Goal: Task Accomplishment & Management: Complete application form

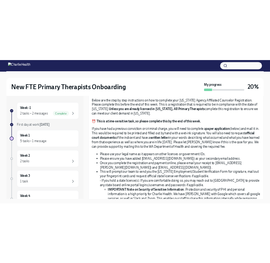
scroll to position [386, 0]
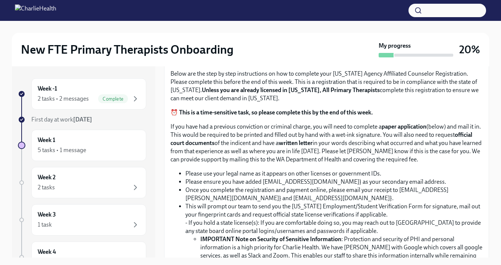
click at [0, 0] on input "Upload the [US_STATE] Telehealth Certificate" at bounding box center [0, 0] width 0 height 0
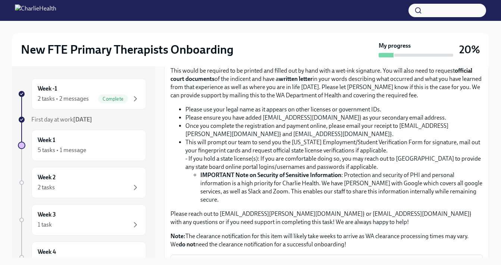
scroll to position [459, 0]
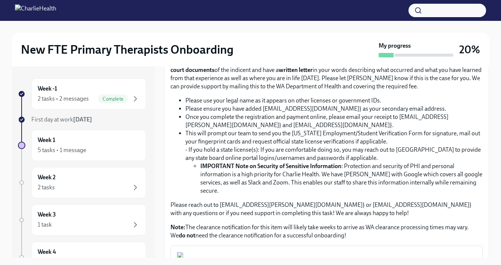
click at [0, 0] on input "Upload CPR/First Aid Training Certificate" at bounding box center [0, 0] width 0 height 0
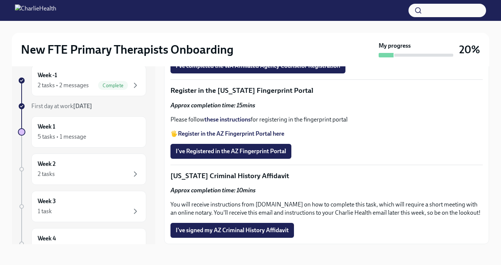
scroll to position [871, 0]
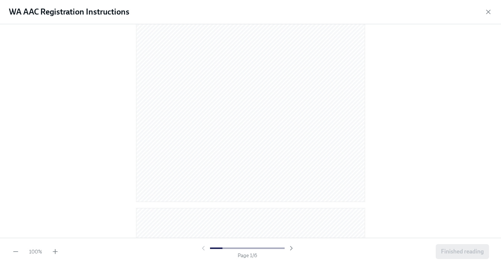
scroll to position [0, 0]
click at [487, 12] on icon "button" at bounding box center [488, 11] width 7 height 7
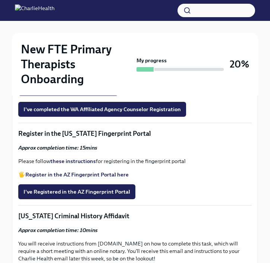
scroll to position [875, 0]
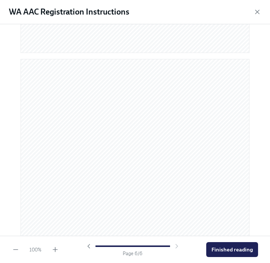
scroll to position [1456, 0]
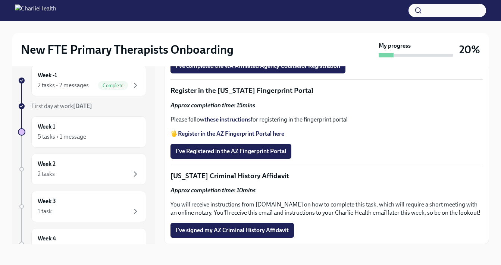
scroll to position [846, 0]
click at [244, 32] on button "WA AAC Paper Application PDF Document • 11 pages 480 KB" at bounding box center [327, 3] width 313 height 58
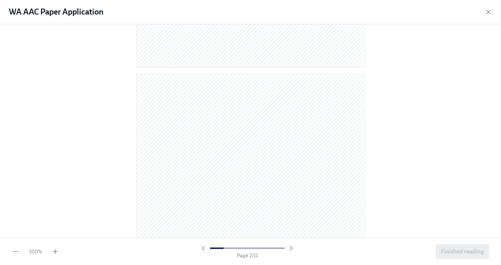
scroll to position [0, 0]
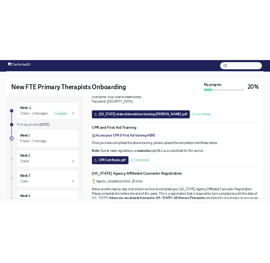
scroll to position [261, 0]
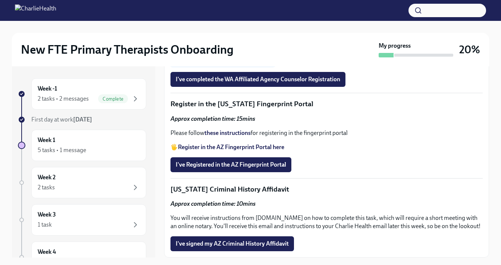
scroll to position [883, 0]
click at [218, 62] on span "Upload your WA AAC receipt here" at bounding box center [223, 58] width 94 height 7
click at [0, 0] on input "Upload your WA AAC receipt here" at bounding box center [0, 0] width 0 height 0
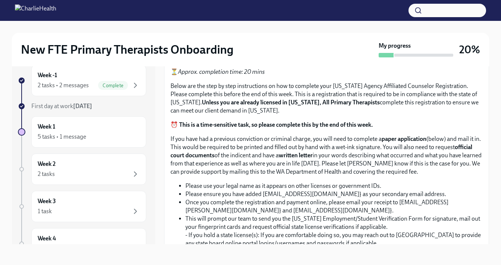
scroll to position [367, 0]
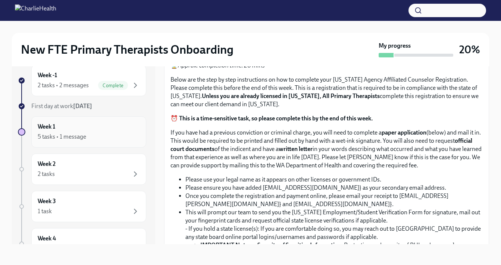
click at [127, 133] on div "5 tasks • 1 message" at bounding box center [89, 137] width 102 height 9
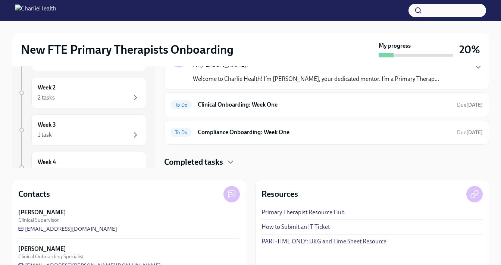
scroll to position [85, 0]
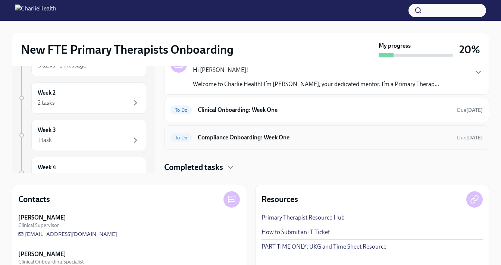
click at [315, 146] on div "To Do Compliance Onboarding: Week One Due [DATE]" at bounding box center [326, 137] width 325 height 25
click at [282, 139] on h6 "Compliance Onboarding: Week One" at bounding box center [325, 138] width 254 height 8
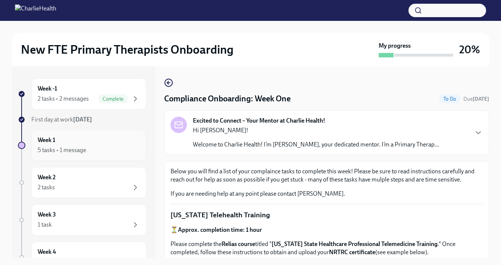
click at [118, 137] on div "Week 1 5 tasks • 1 message" at bounding box center [89, 145] width 102 height 19
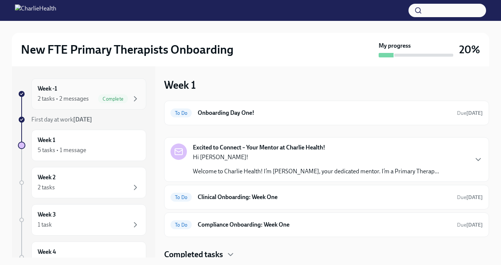
click at [117, 87] on div "Week -1 2 tasks • 2 messages Complete" at bounding box center [89, 94] width 102 height 19
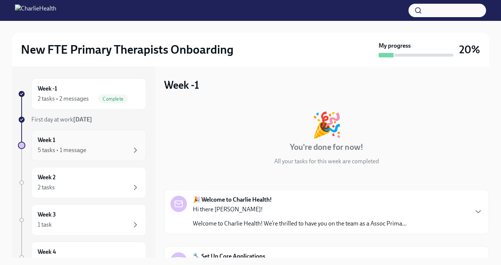
click at [115, 137] on div "Week 1 5 tasks • 1 message" at bounding box center [89, 145] width 102 height 19
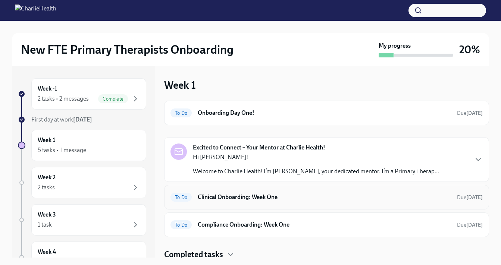
click at [274, 192] on div "To Do Clinical Onboarding: Week One Due [DATE]" at bounding box center [327, 198] width 313 height 12
